Goal: Task Accomplishment & Management: Manage account settings

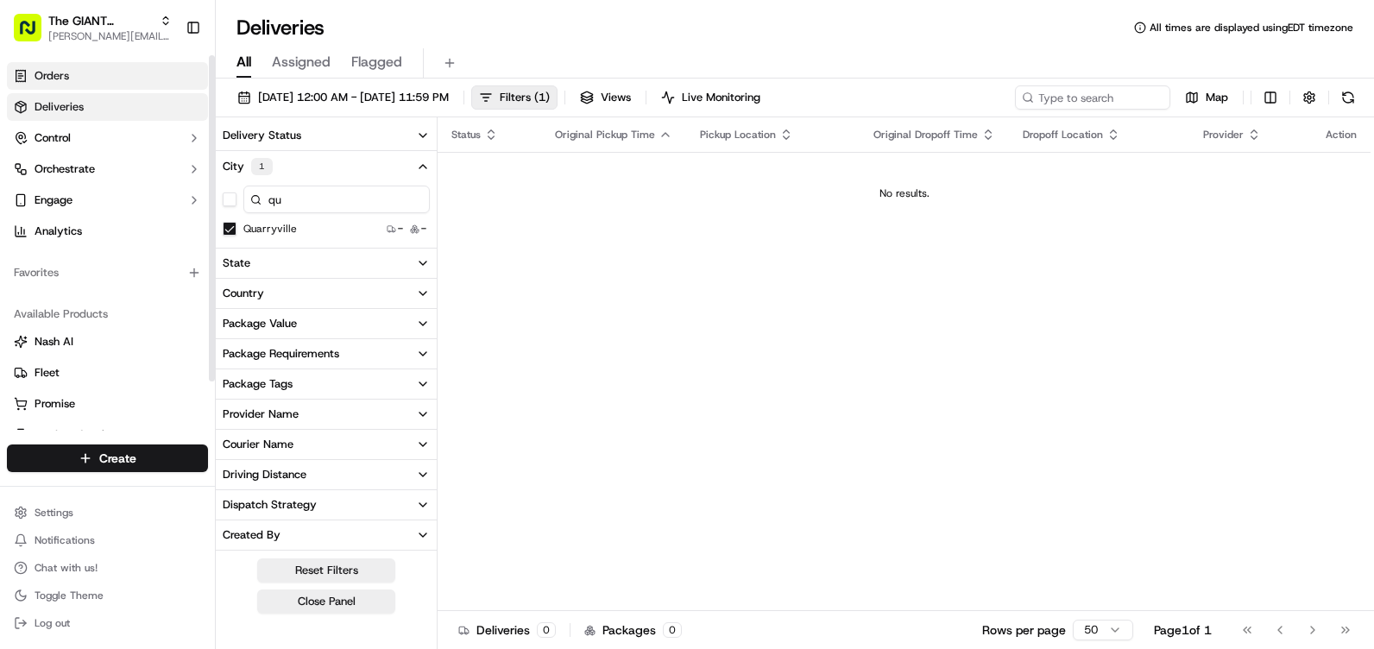
click at [117, 76] on link "Orders" at bounding box center [107, 76] width 201 height 28
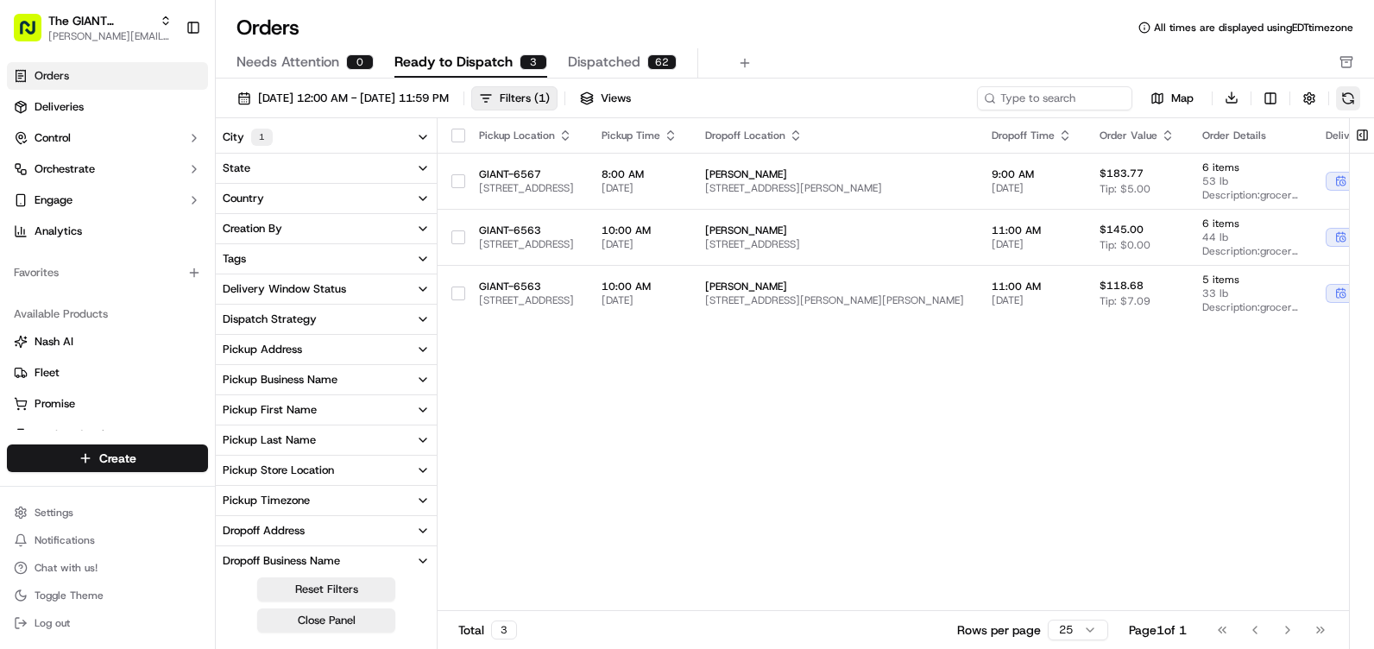
click at [1354, 100] on button at bounding box center [1348, 98] width 24 height 24
